Goal: Information Seeking & Learning: Find specific fact

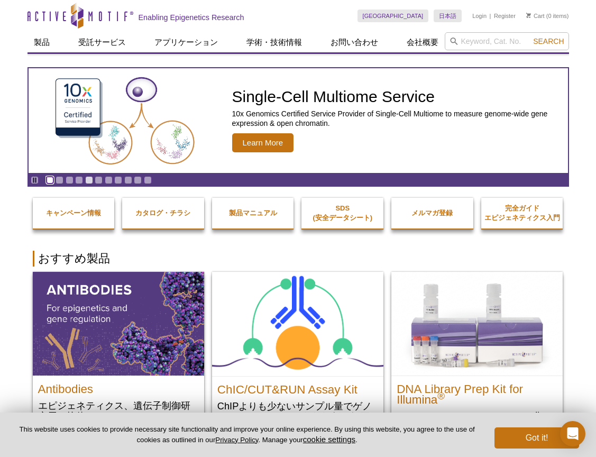
click at [52, 181] on link "Go to slide 1" at bounding box center [50, 180] width 8 height 8
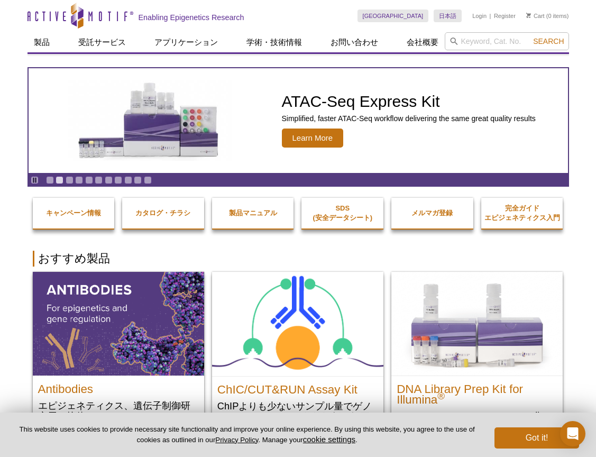
click at [54, 179] on div "Pause Go to slide 1 Go to slide 2 Go to slide 3 Go to slide 4 Go to slide 5 Go …" at bounding box center [91, 180] width 125 height 12
click at [51, 177] on link "Go to slide 1" at bounding box center [50, 180] width 8 height 8
click at [57, 178] on link "Go to slide 2" at bounding box center [59, 180] width 8 height 8
click at [71, 180] on link "Go to slide 3" at bounding box center [70, 180] width 8 height 8
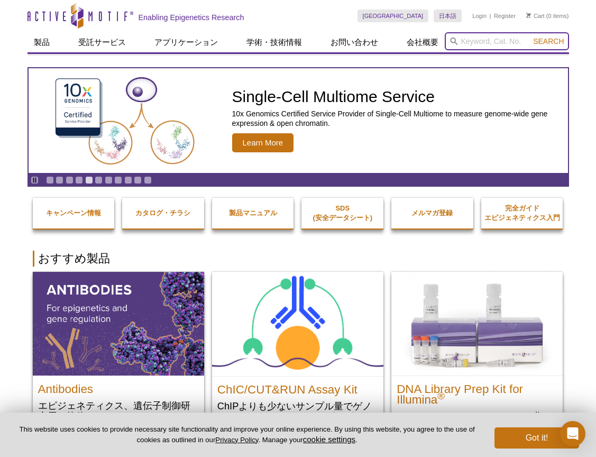
click at [480, 41] on input "search" at bounding box center [506, 41] width 124 height 18
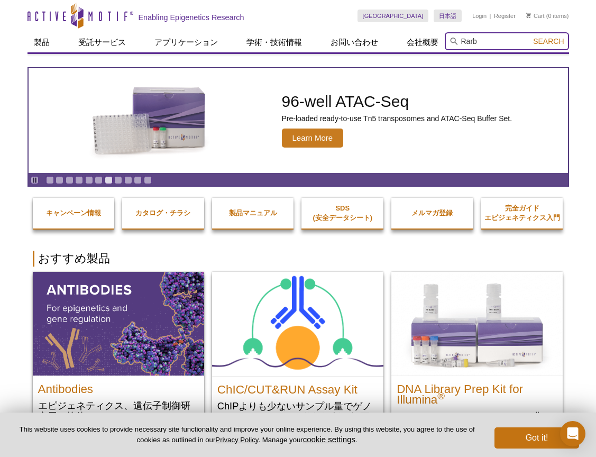
click at [541, 46] on input "Rarb" at bounding box center [506, 41] width 124 height 18
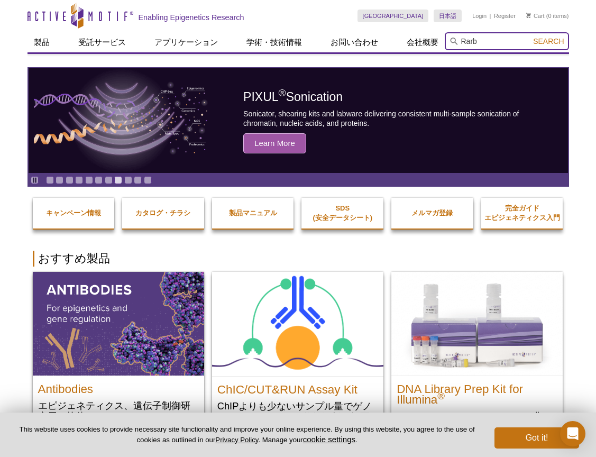
type input "Rarb"
click at [545, 41] on span "Search" at bounding box center [548, 41] width 31 height 8
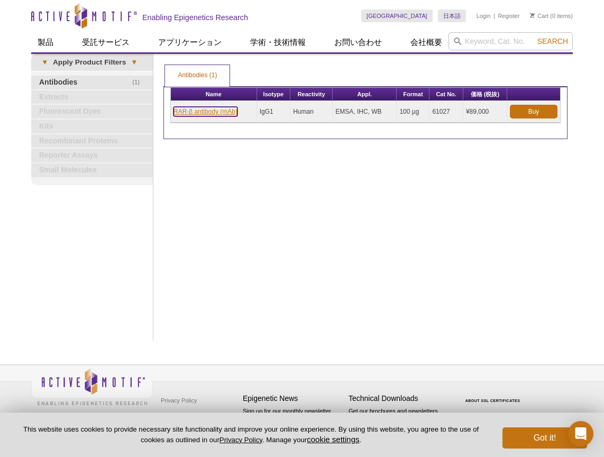
click at [197, 112] on link "RAR-β antibody (mAb)" at bounding box center [205, 112] width 64 height 10
